Goal: Task Accomplishment & Management: Manage account settings

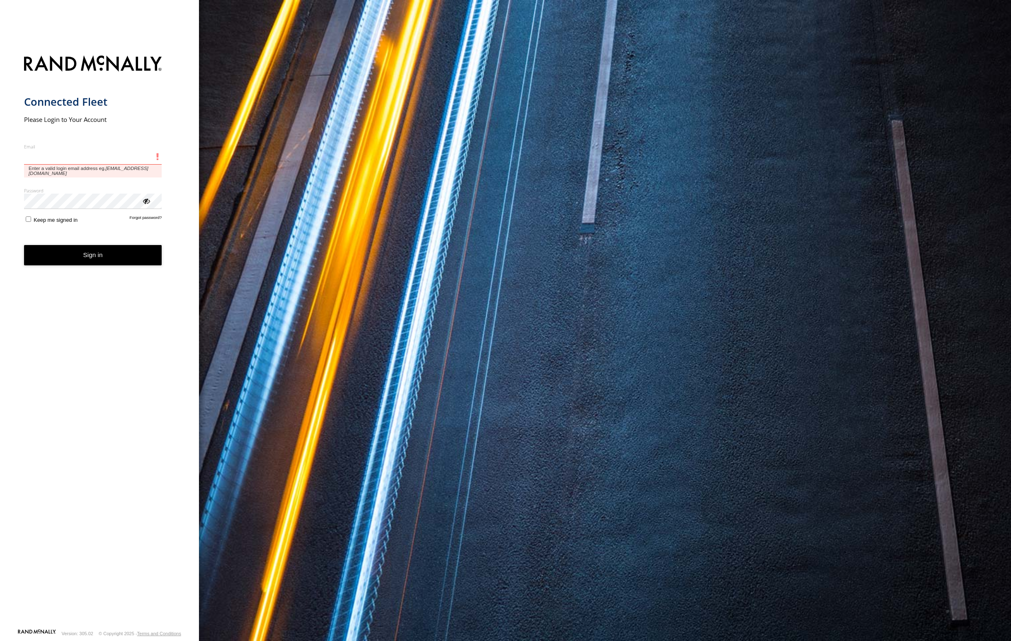
type input "**********"
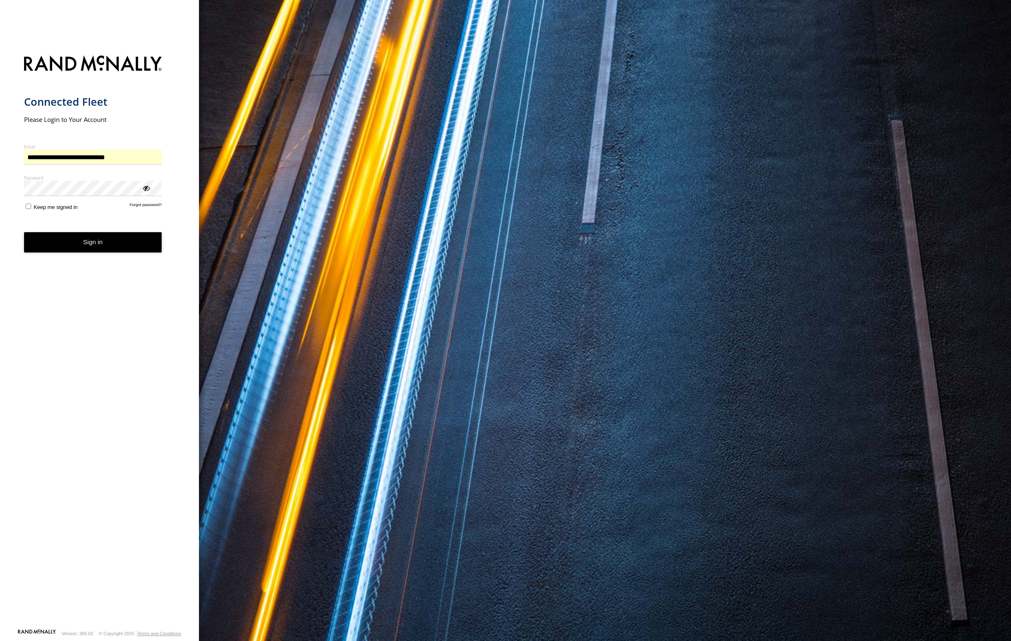
click at [97, 244] on button "Sign in" at bounding box center [93, 242] width 138 height 20
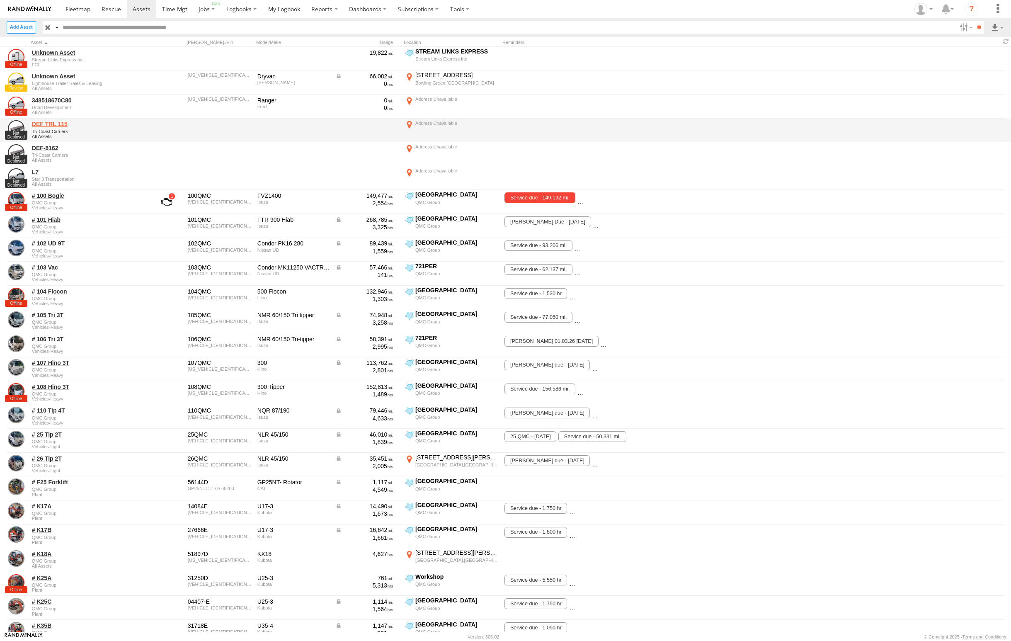
click at [44, 123] on link "DEF TRL 115" at bounding box center [89, 123] width 114 height 7
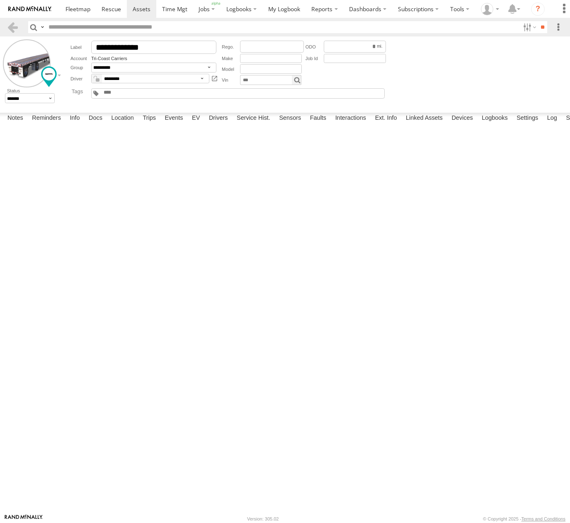
click at [0, 0] on label "×" at bounding box center [0, 0] width 0 height 0
click at [27, 65] on label at bounding box center [27, 63] width 48 height 48
click at [0, 0] on label "Upload" at bounding box center [0, 0] width 0 height 0
click at [0, 0] on label "Library" at bounding box center [0, 0] width 0 height 0
click at [0, 0] on div at bounding box center [0, 0] width 0 height 0
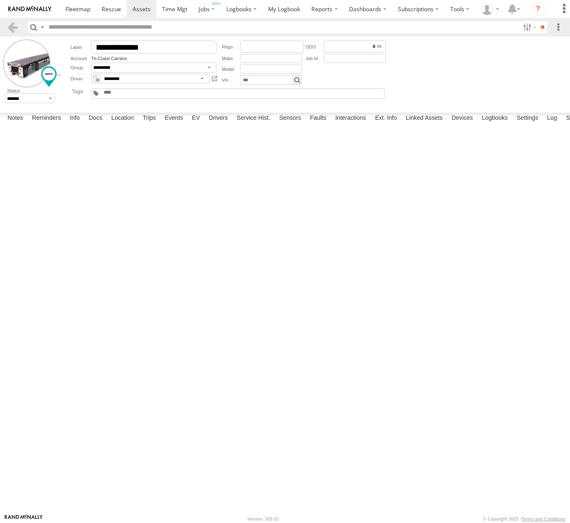
drag, startPoint x: 246, startPoint y: 225, endPoint x: 201, endPoint y: 227, distance: 45.2
click at [0, 0] on div at bounding box center [0, 0] width 0 height 0
